Goal: Task Accomplishment & Management: Manage account settings

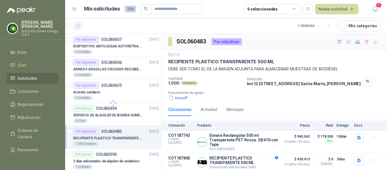
scroll to position [24, 0]
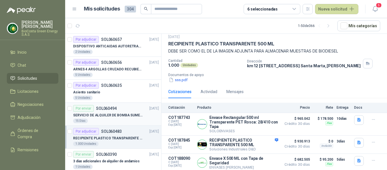
click at [97, 115] on p "SERVICIO DE ALQUILER DE BOMBA SUMERGIBLE DE 1 HP" at bounding box center [108, 115] width 71 height 5
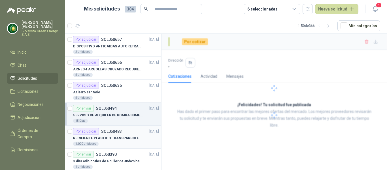
click at [94, 130] on div "Por adjudicar" at bounding box center [86, 131] width 26 height 7
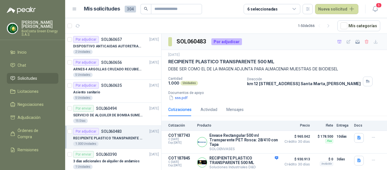
scroll to position [24, 0]
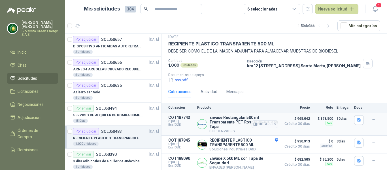
click at [239, 134] on article "COT187743 C: [DATE] Exp: [DATE] Envase Rectangular 500 ml Transparente PET Rosc…" at bounding box center [275, 124] width 226 height 23
click at [235, 143] on p "RECIPIENTE PLASTICO TRANSPARENTE 500 ML" at bounding box center [243, 142] width 69 height 9
drag, startPoint x: 234, startPoint y: 151, endPoint x: 227, endPoint y: 157, distance: 8.6
click at [234, 152] on article "COT187845 C: [DATE] Exp: [DATE] RECIPIENTE PLASTICO TRANSPARENTE 500 ML Solucio…" at bounding box center [275, 145] width 226 height 18
click at [256, 162] on button "Detalles" at bounding box center [265, 163] width 27 height 8
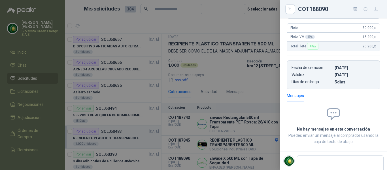
scroll to position [0, 0]
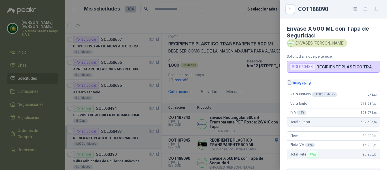
click at [305, 84] on button "image.png" at bounding box center [299, 82] width 25 height 6
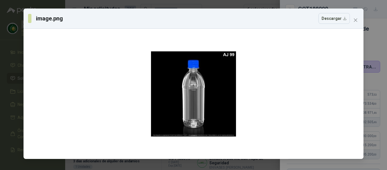
drag, startPoint x: 352, startPoint y: 20, endPoint x: 352, endPoint y: 23, distance: 3.4
click at [352, 21] on span "Close" at bounding box center [355, 20] width 9 height 5
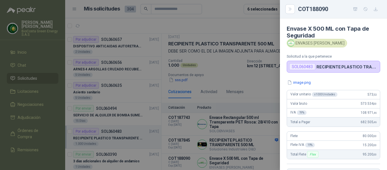
click at [285, 9] on div "COT188090" at bounding box center [333, 9] width 107 height 18
click at [288, 11] on icon "Close" at bounding box center [290, 9] width 5 height 5
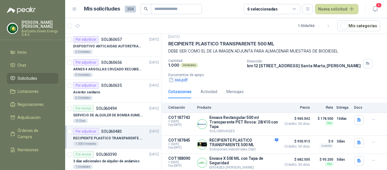
click at [183, 78] on button "sss.pdf" at bounding box center [178, 80] width 20 height 6
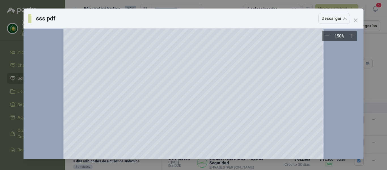
scroll to position [142, 0]
click at [353, 21] on icon "close" at bounding box center [355, 20] width 5 height 5
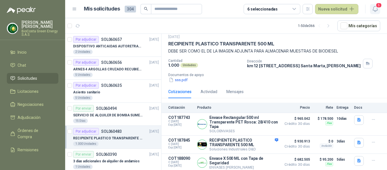
click at [376, 12] on icon "button" at bounding box center [375, 8] width 7 height 7
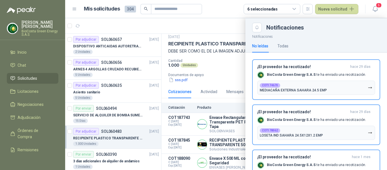
click at [216, 85] on div at bounding box center [226, 94] width 322 height 152
